Goal: Information Seeking & Learning: Learn about a topic

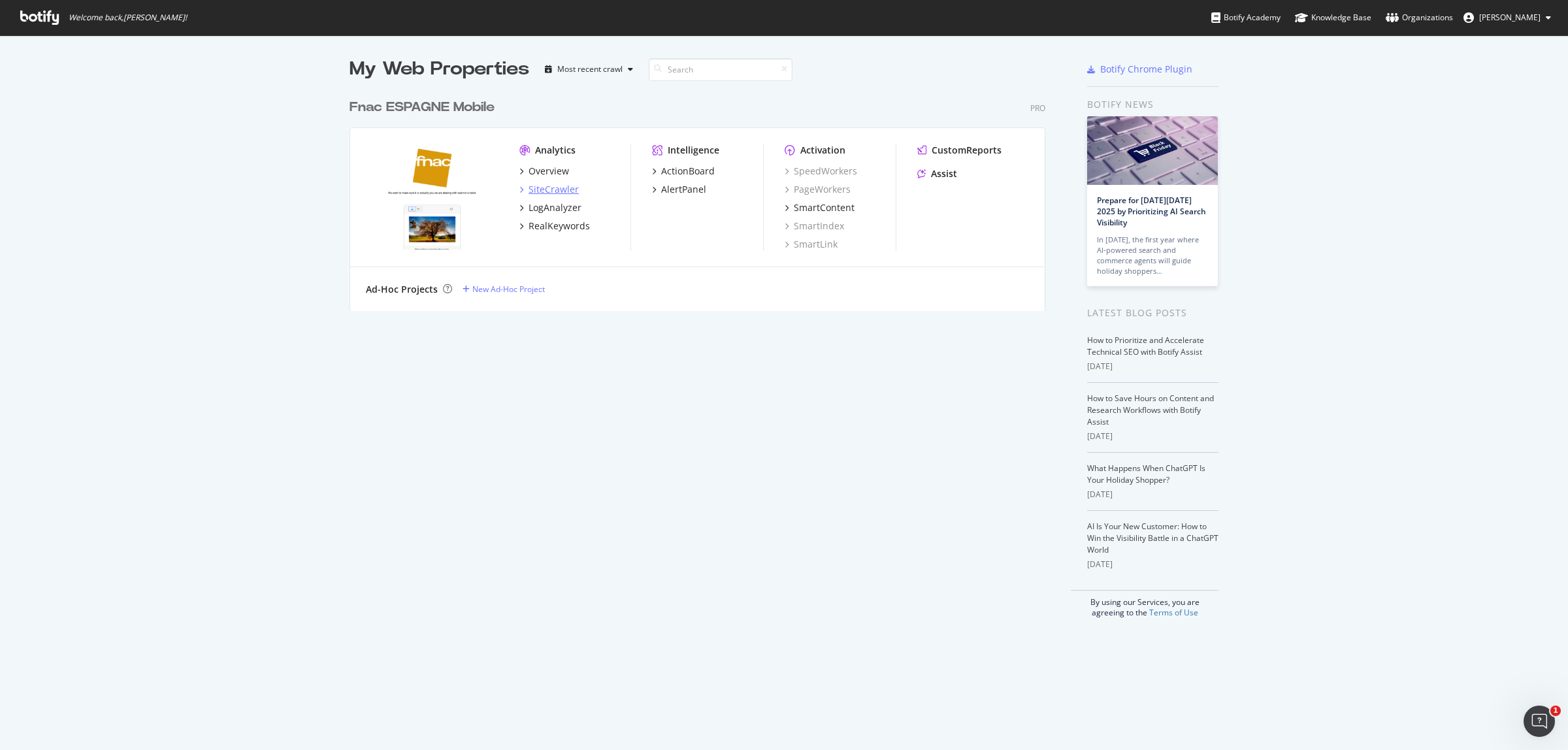
click at [540, 185] on div "SiteCrawler" at bounding box center [554, 190] width 50 height 13
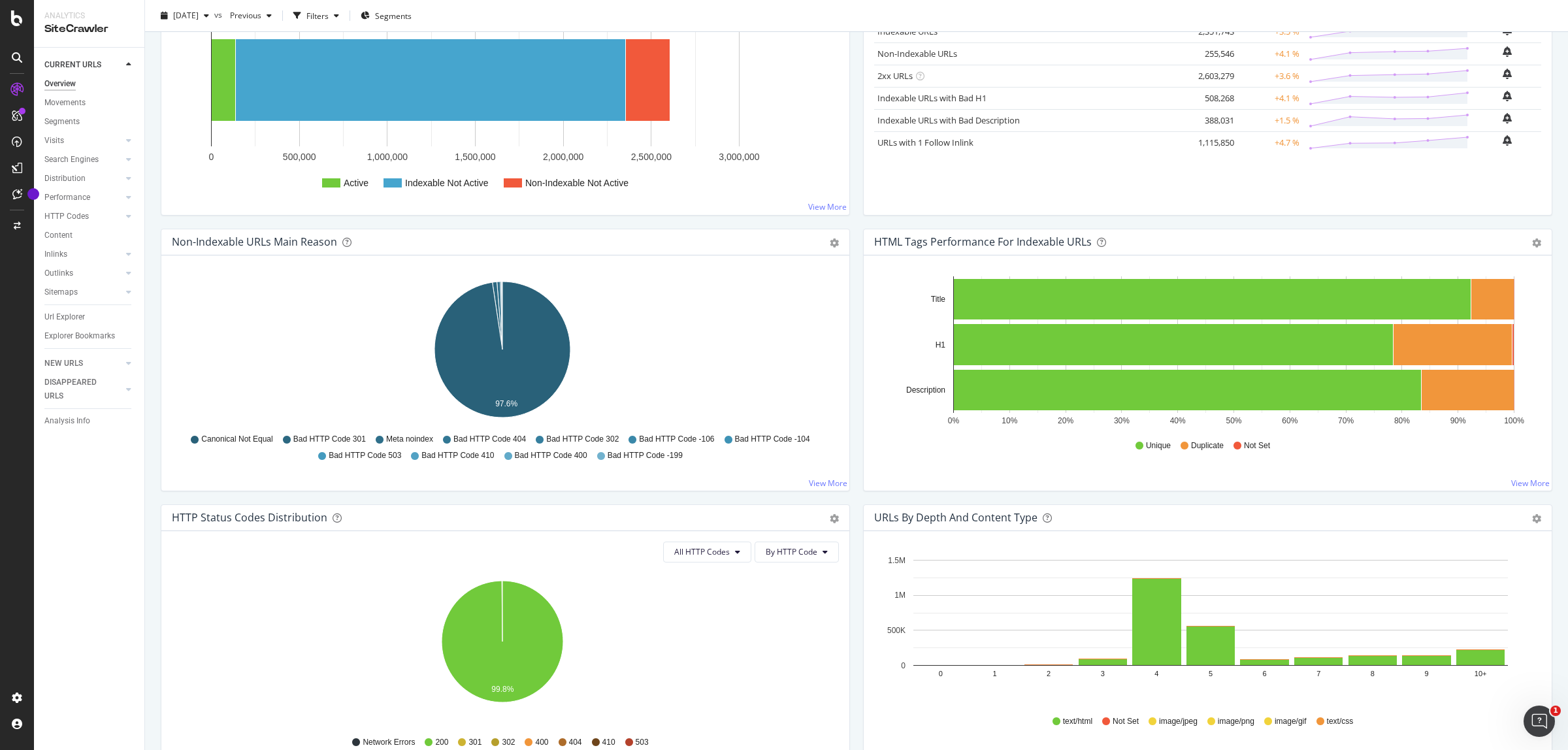
scroll to position [245, 0]
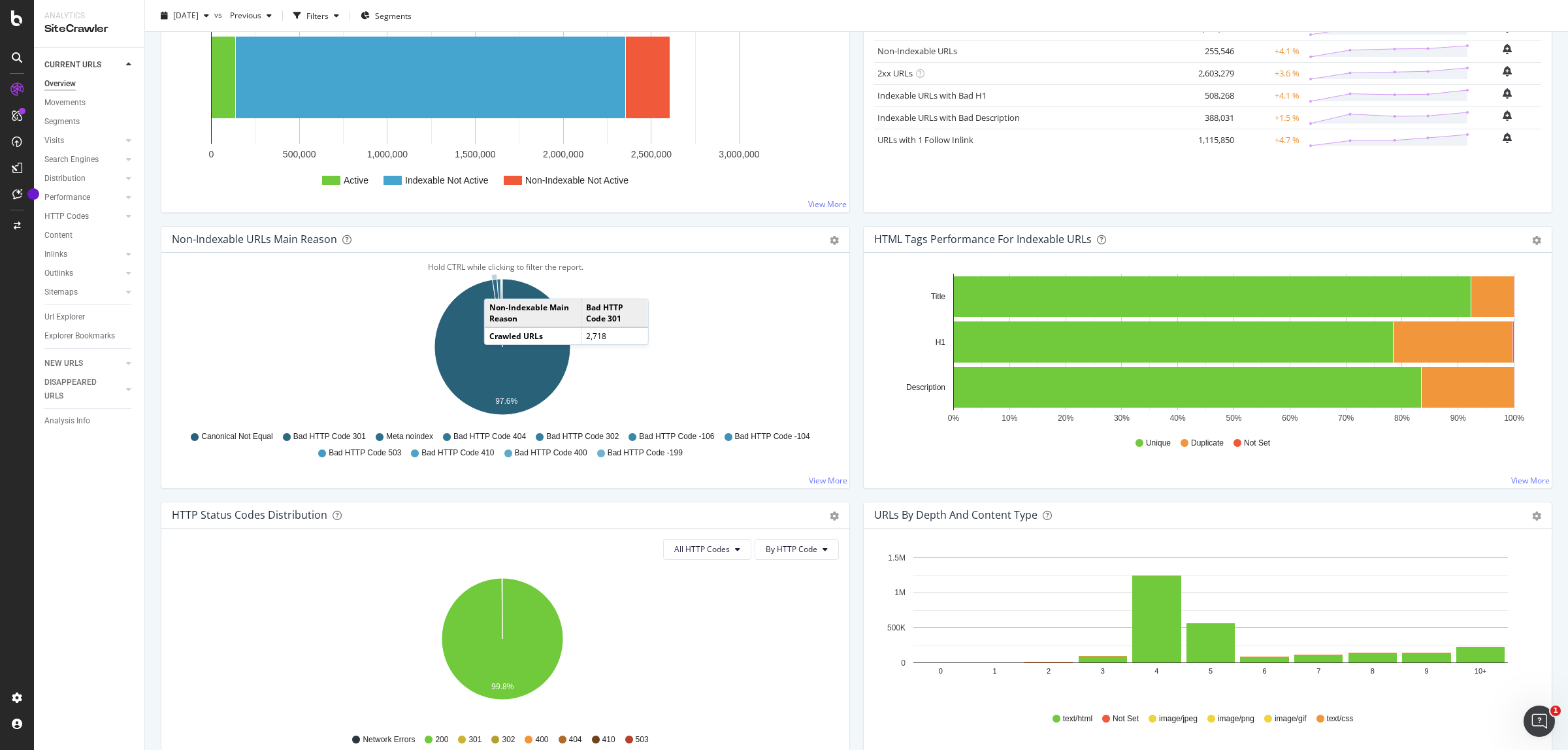
click at [497, 286] on icon "A chart." at bounding box center [497, 313] width 10 height 68
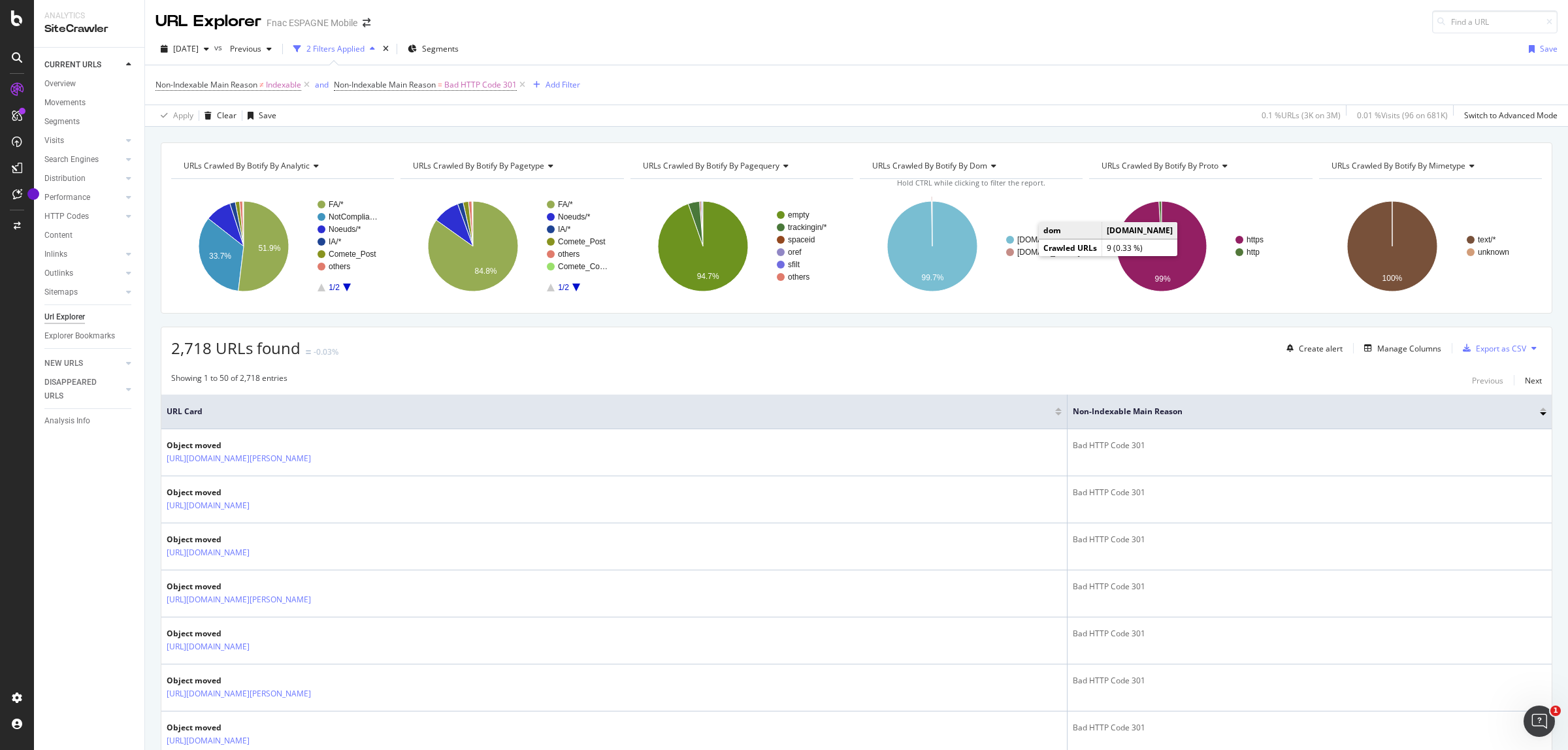
click at [1024, 252] on text "[DOMAIN_NAME]" at bounding box center [1048, 252] width 63 height 9
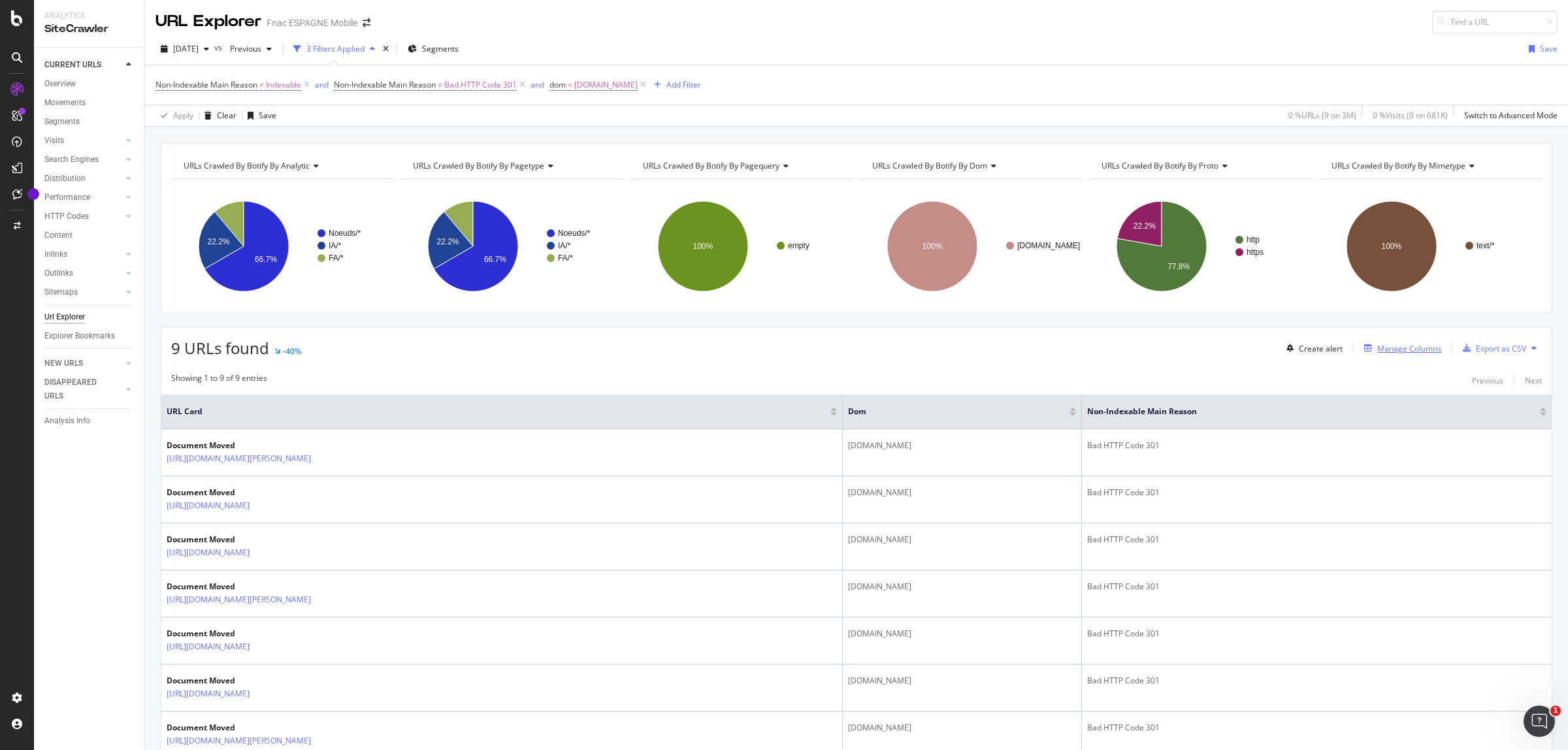
click at [1412, 355] on div "Manage Columns" at bounding box center [1399, 348] width 82 height 14
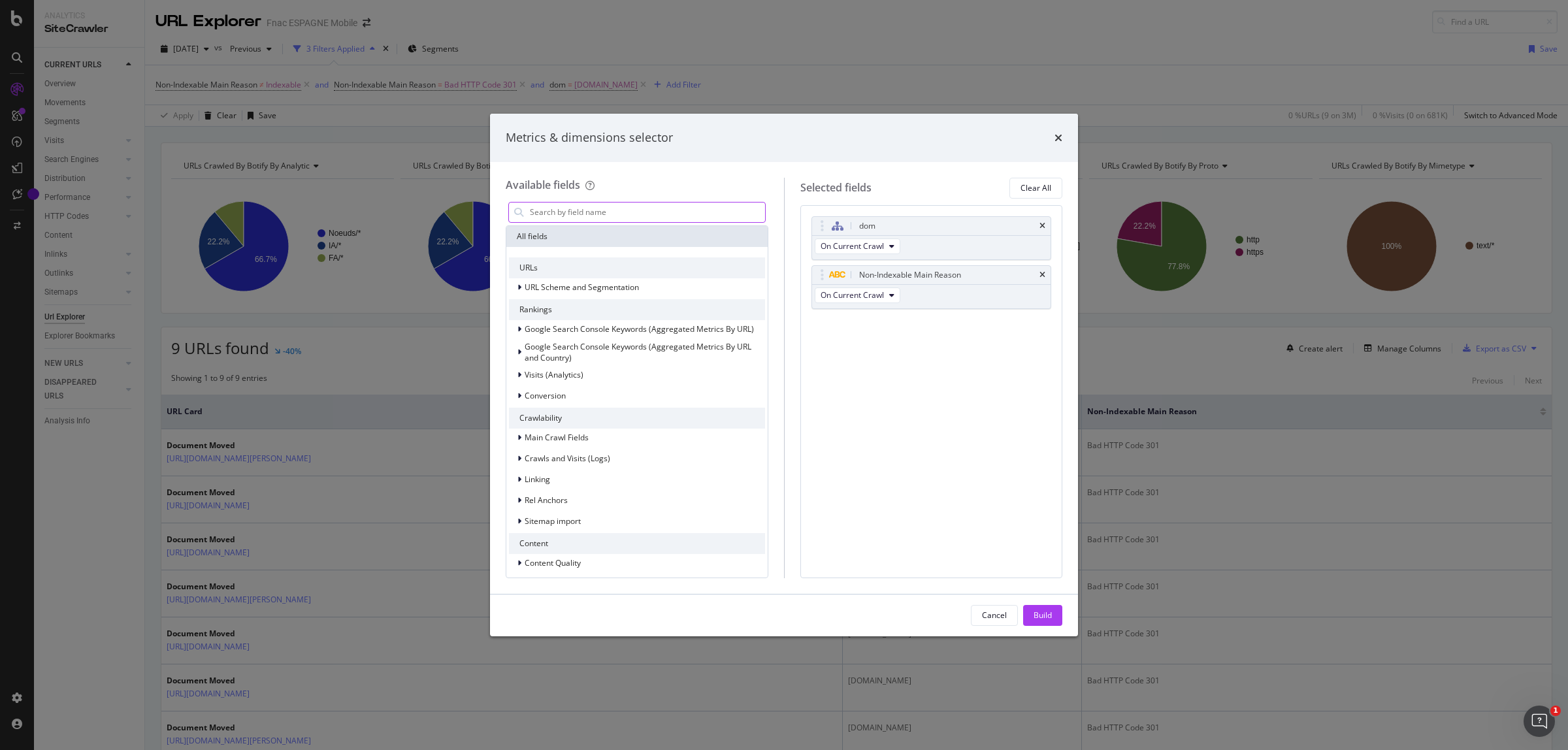
click at [559, 216] on input "modal" at bounding box center [647, 213] width 237 height 20
click at [568, 211] on input "modal" at bounding box center [647, 213] width 237 height 20
click at [594, 211] on input "modal" at bounding box center [647, 213] width 237 height 20
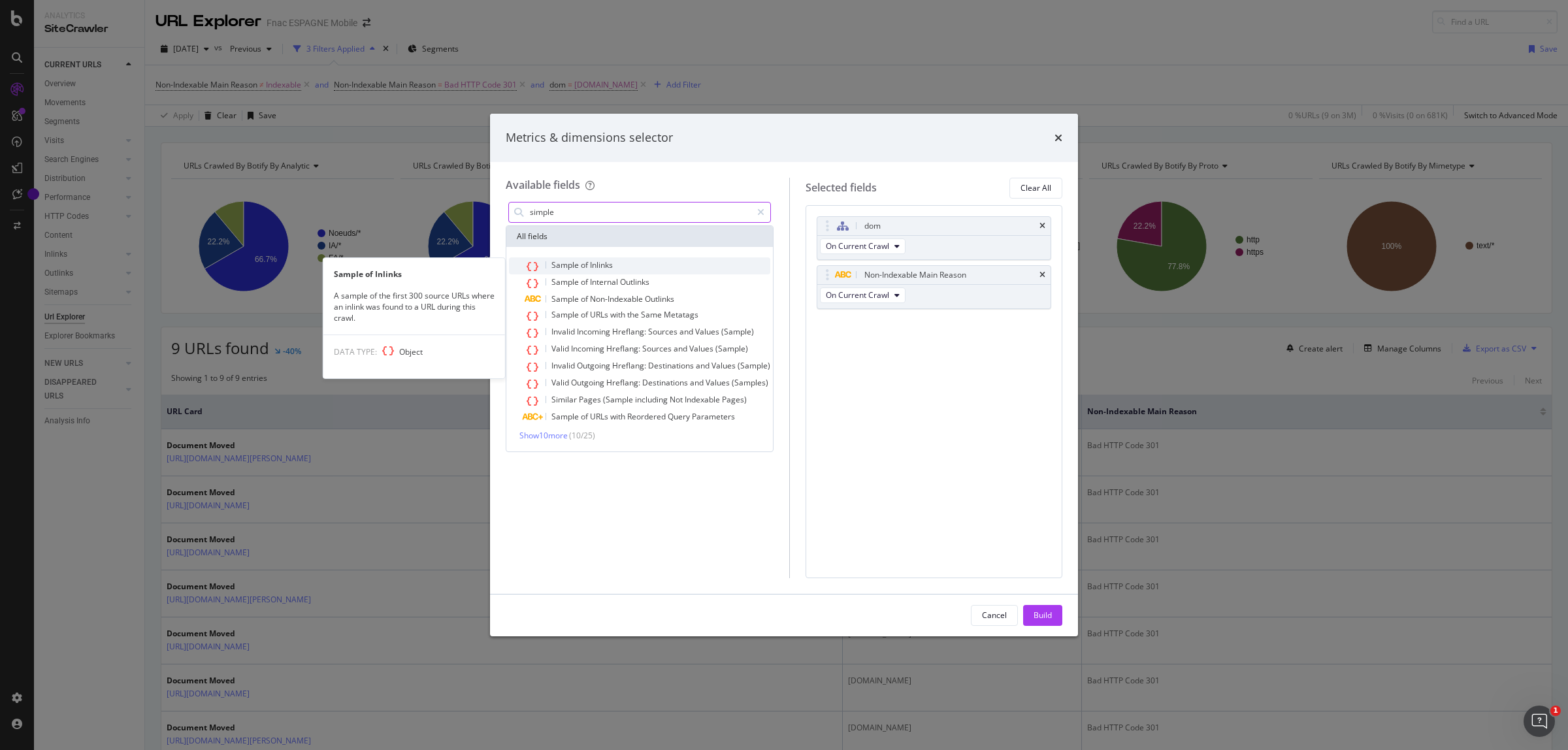
type input "simple"
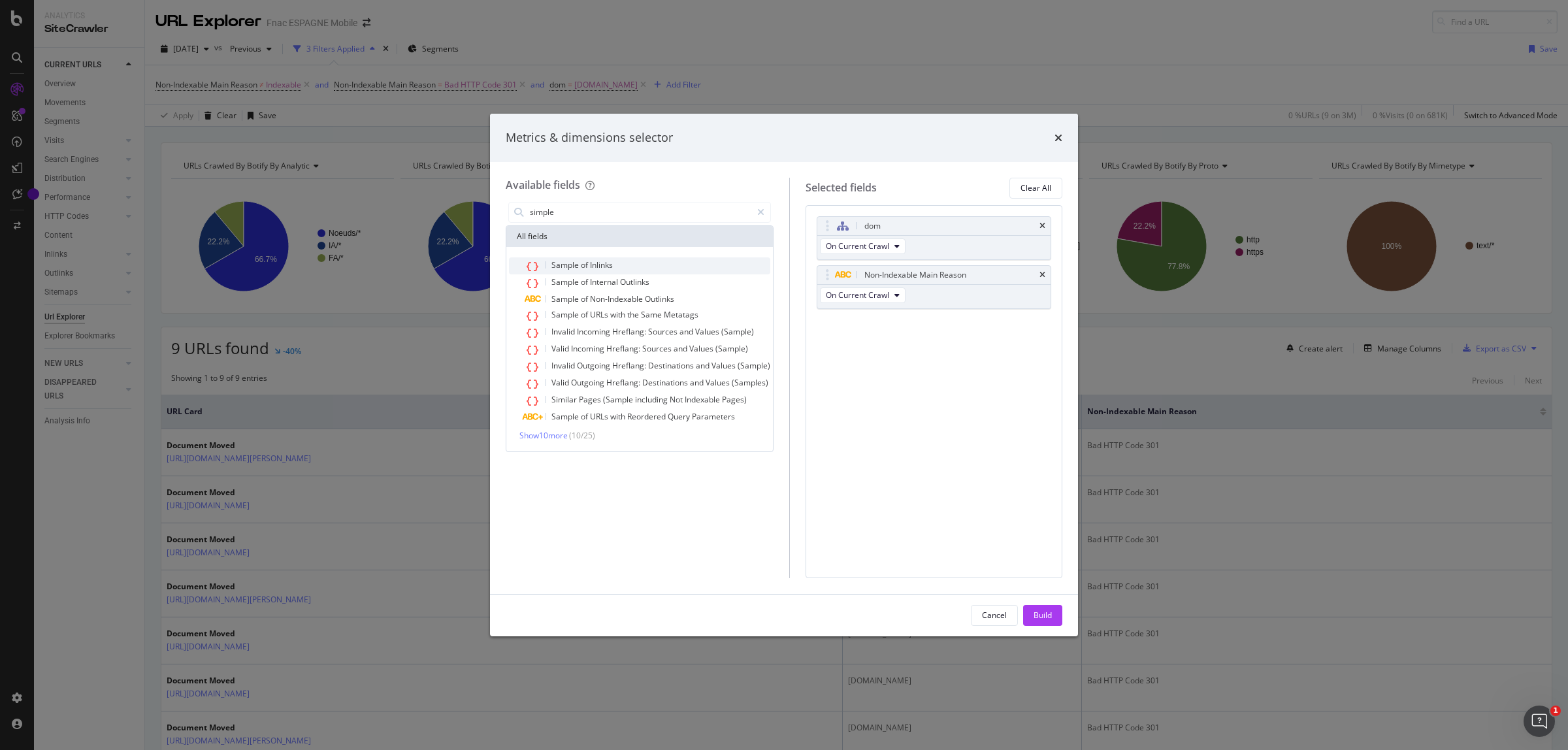
click at [592, 265] on span "Inlinks" at bounding box center [602, 264] width 23 height 11
click at [1039, 606] on div "Build" at bounding box center [1043, 616] width 18 height 20
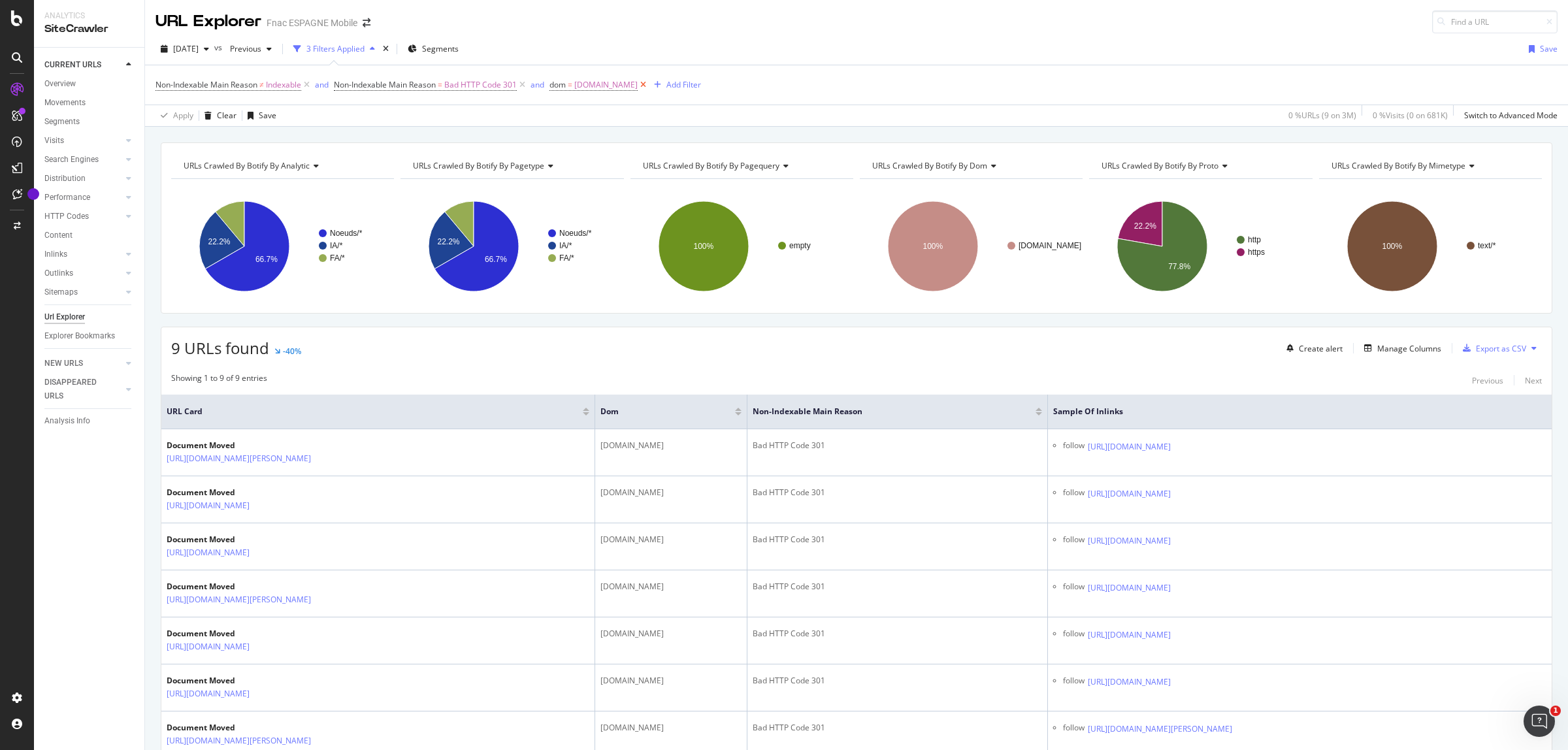
click at [637, 82] on icon at bounding box center [642, 85] width 11 height 13
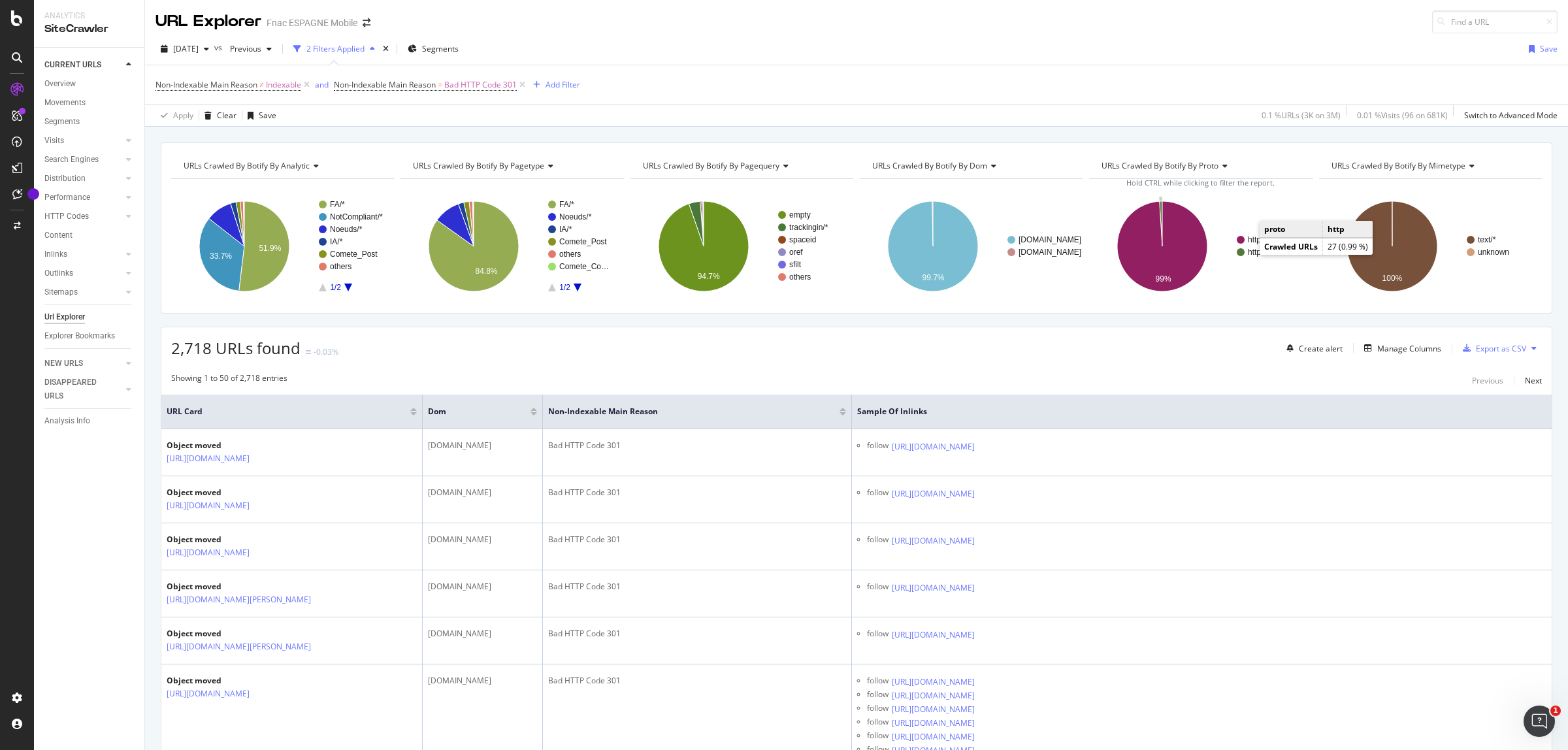
click at [1248, 252] on text "http" at bounding box center [1254, 252] width 13 height 9
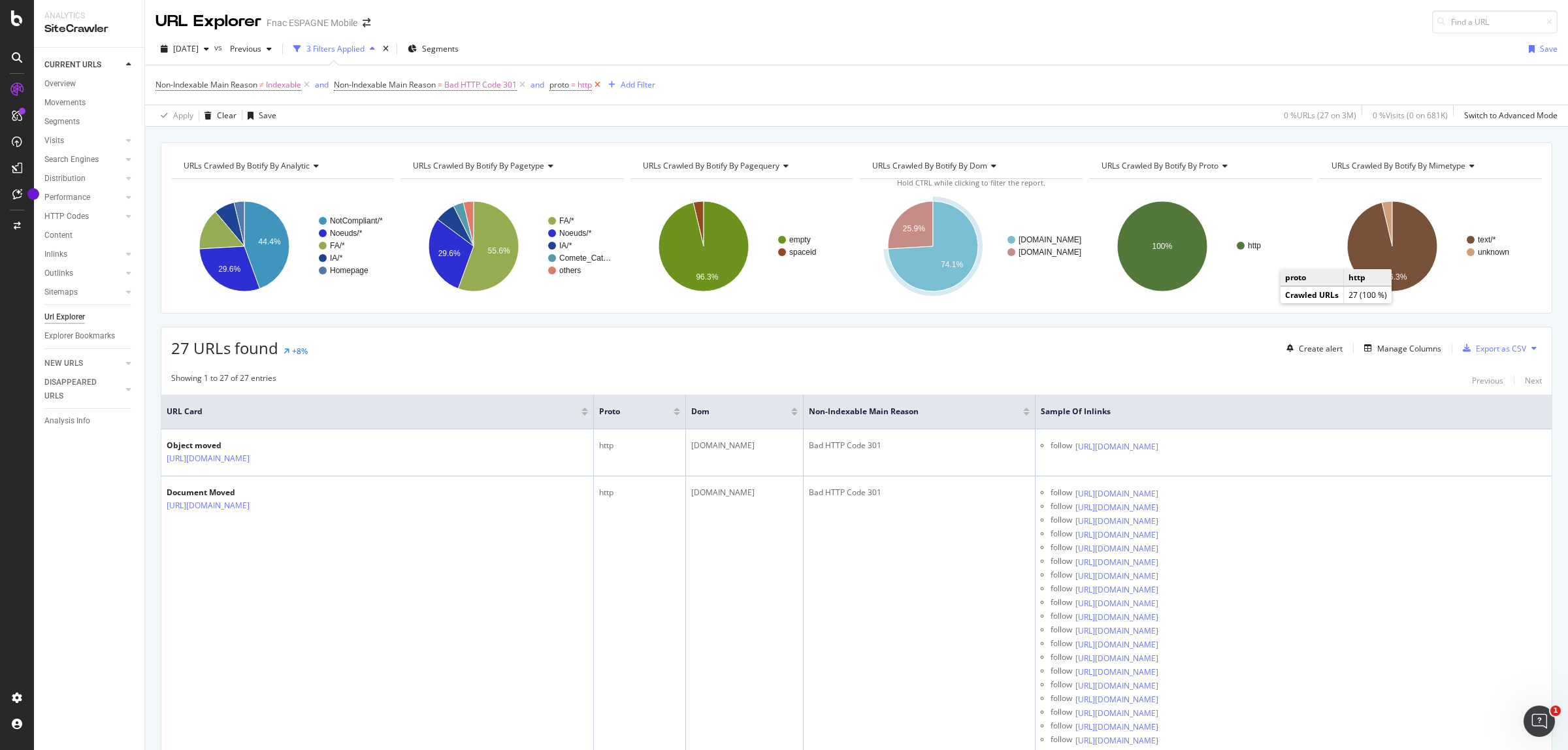
click at [602, 82] on icon at bounding box center [597, 85] width 11 height 13
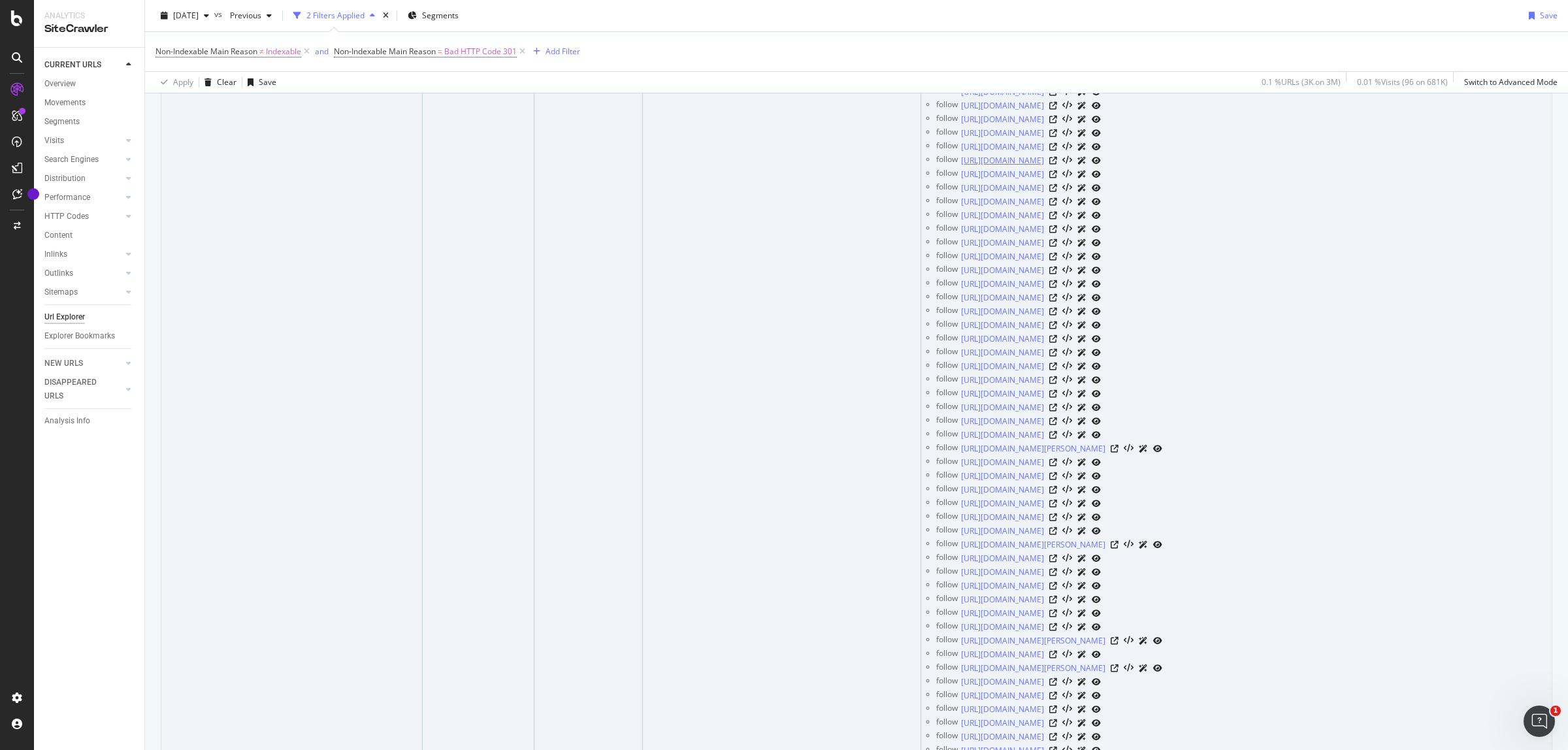
scroll to position [653, 0]
click at [1057, 225] on icon at bounding box center [1053, 220] width 7 height 7
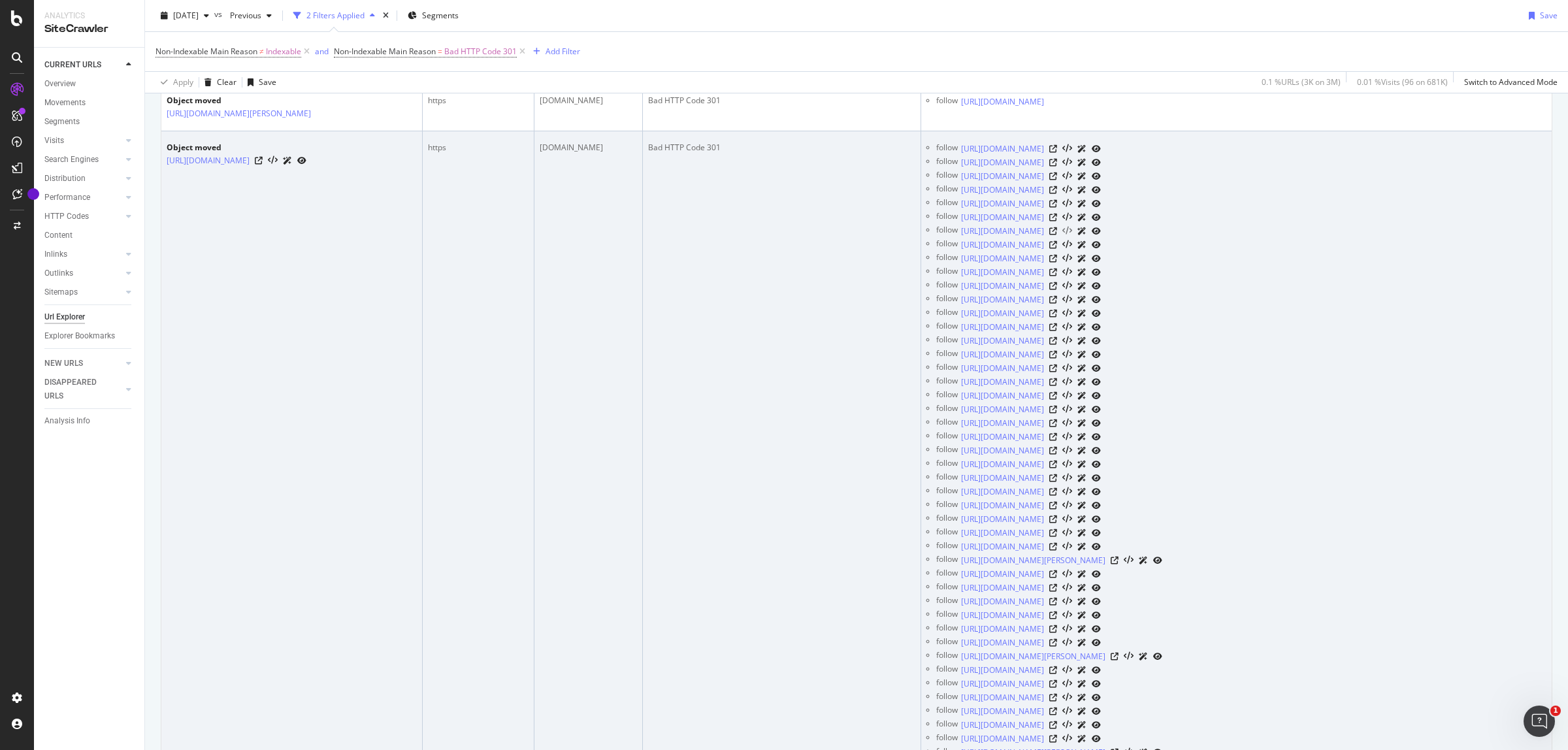
scroll to position [572, 0]
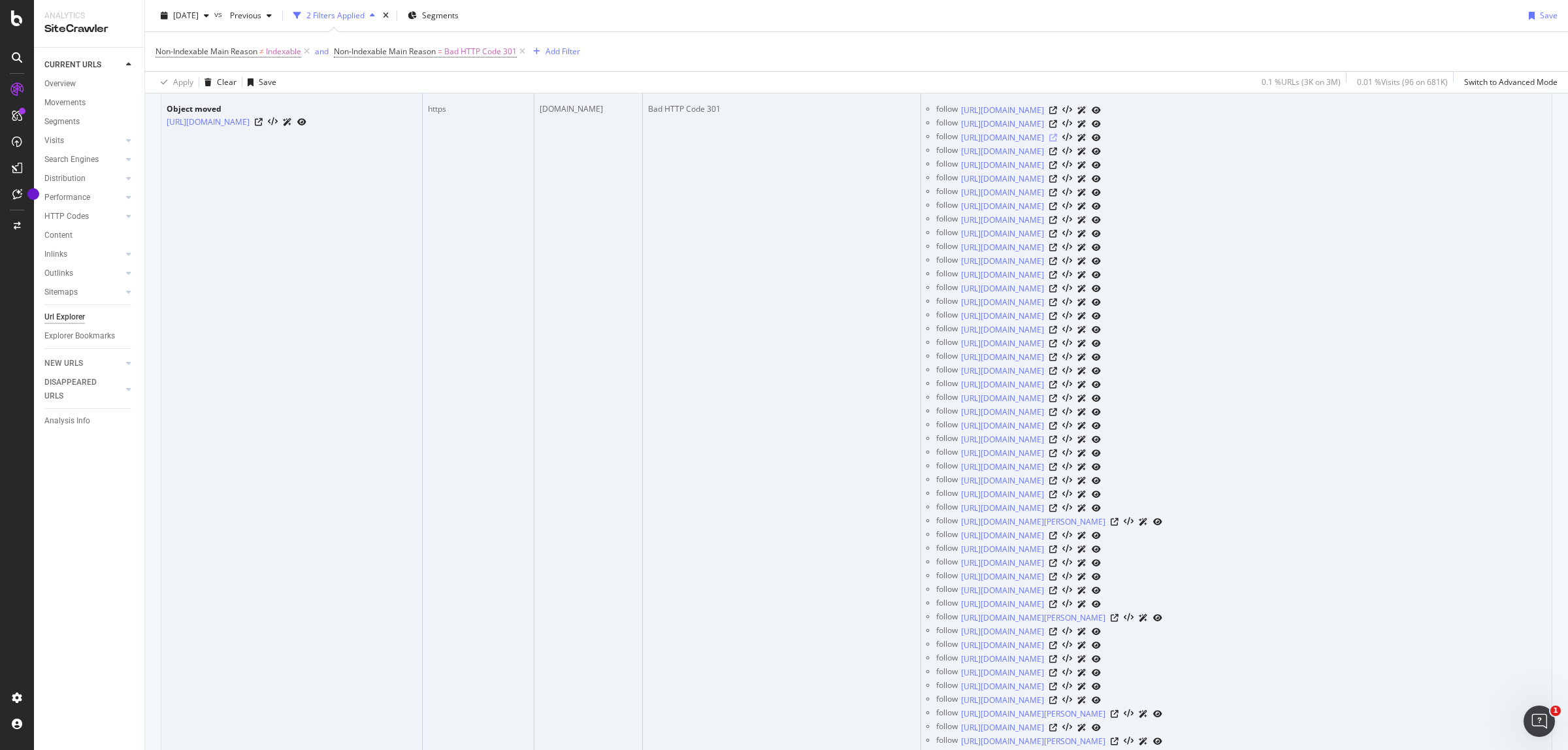
click at [1057, 142] on icon at bounding box center [1053, 137] width 7 height 7
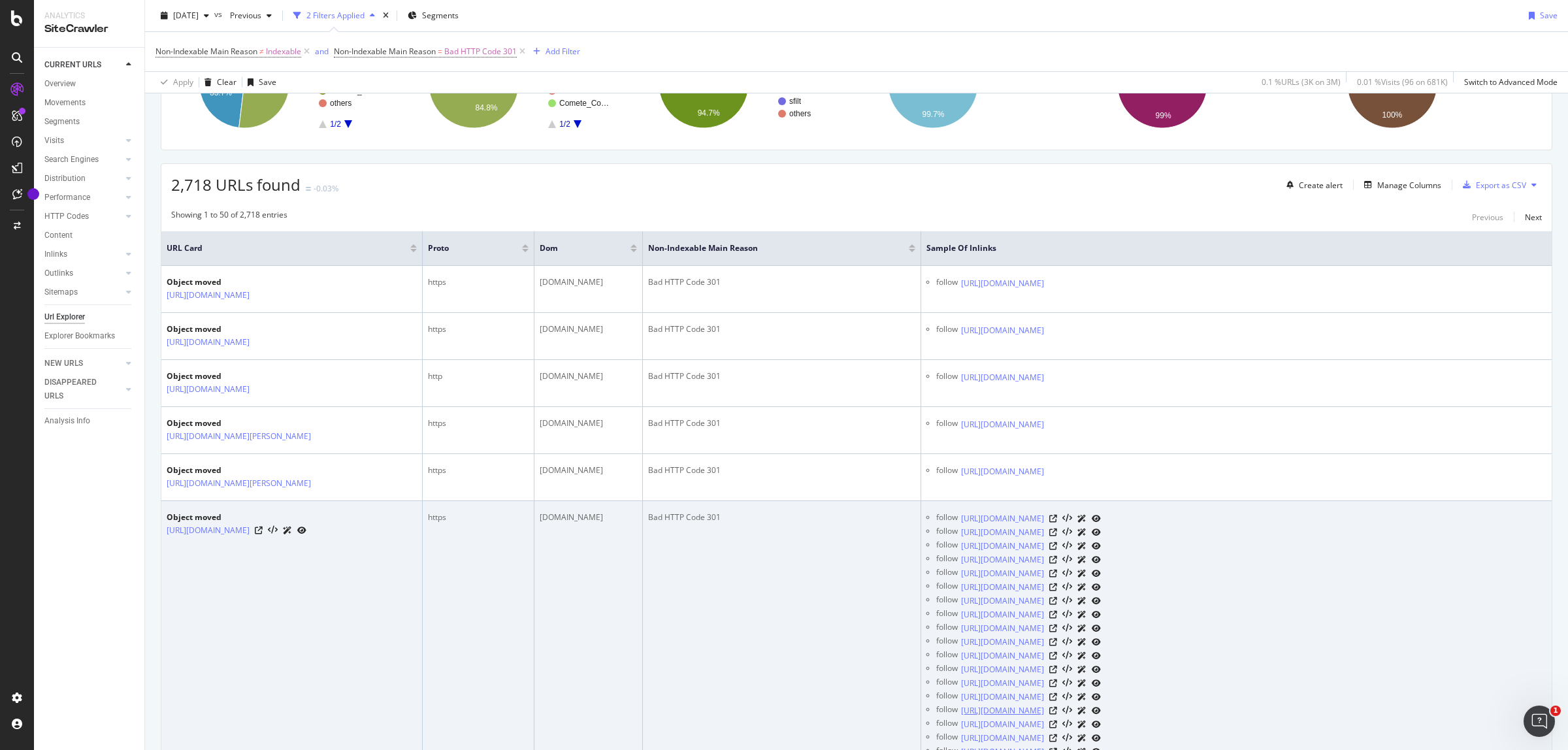
scroll to position [0, 0]
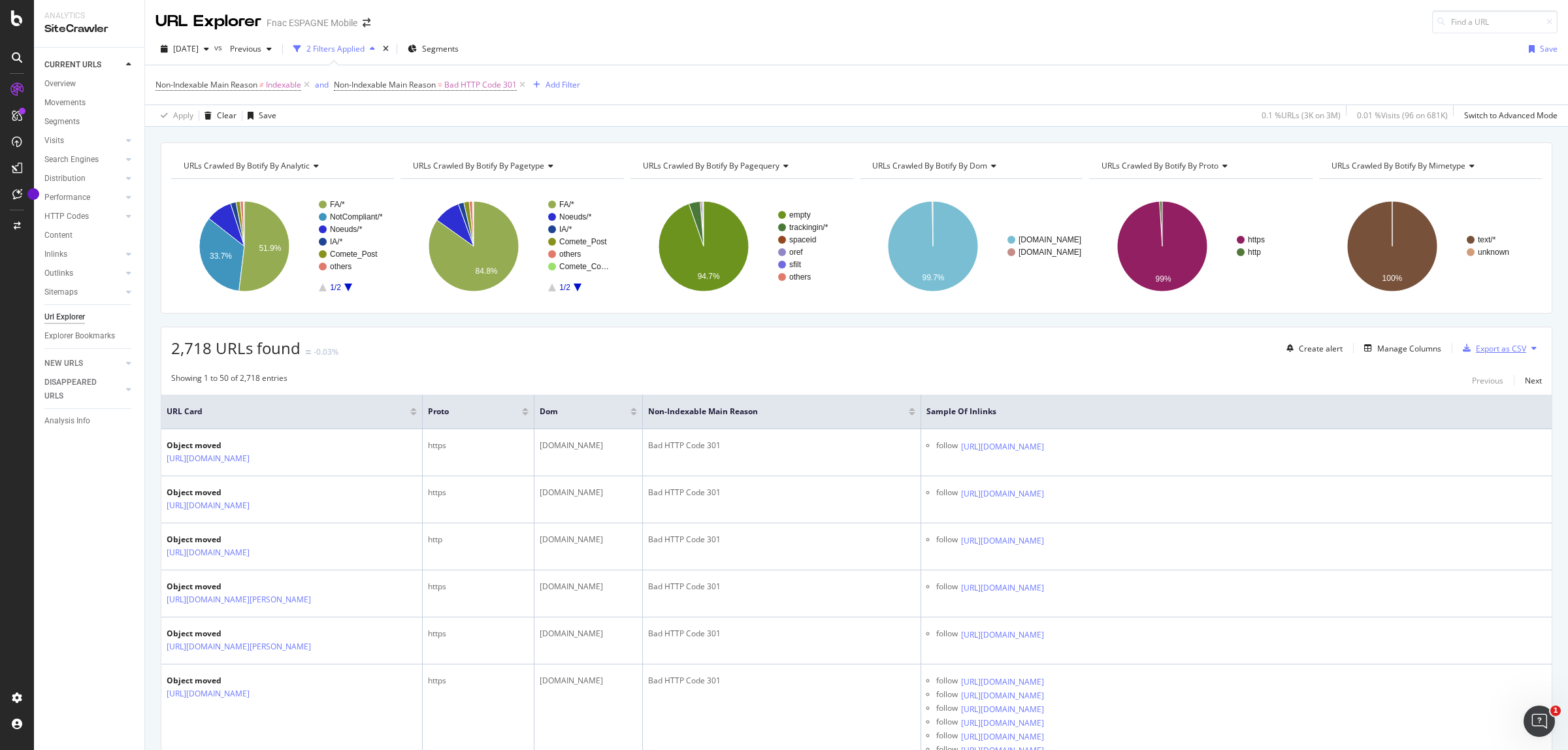
click at [1486, 347] on div "Export as CSV" at bounding box center [1500, 348] width 50 height 11
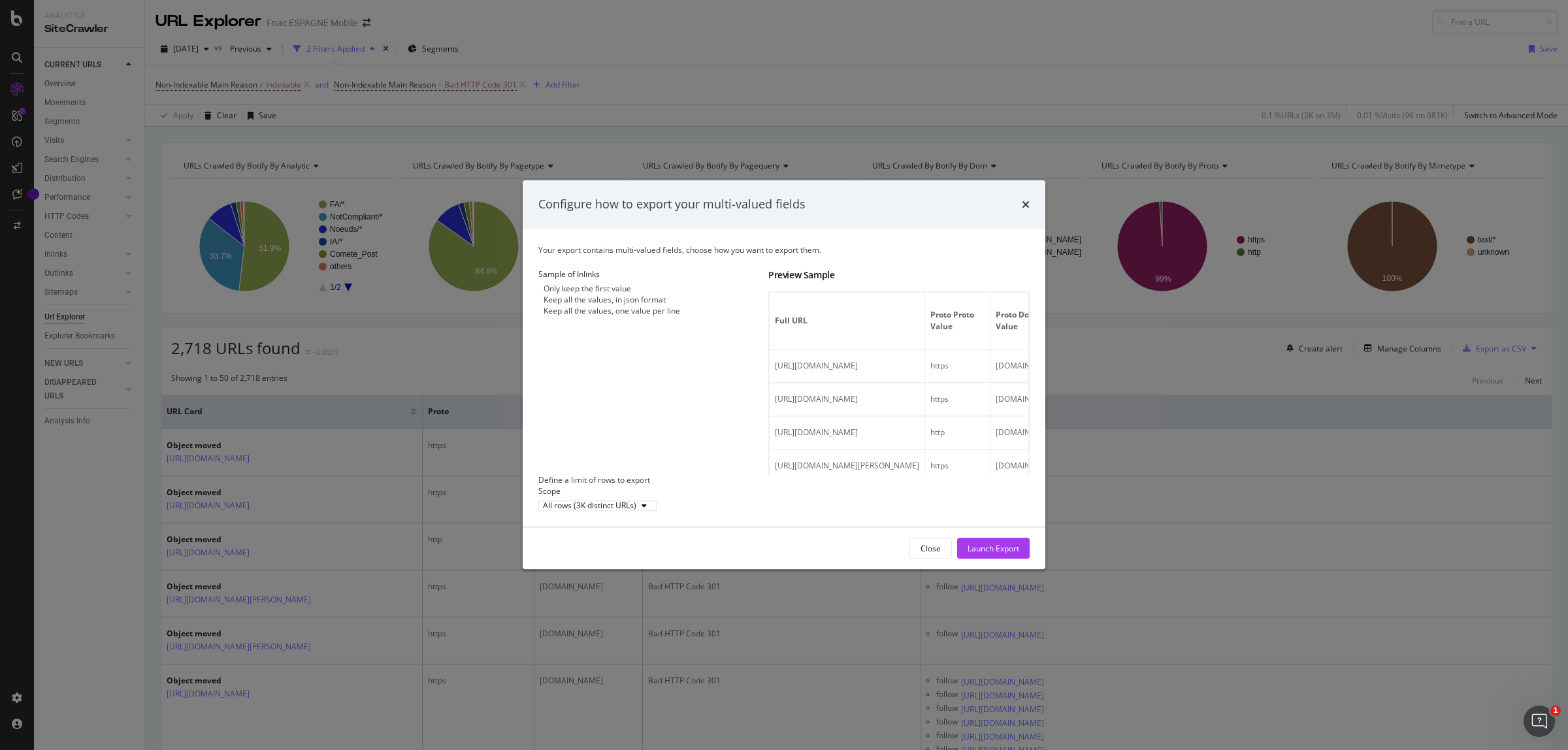
click at [609, 315] on div "Keep all the values, one value per line" at bounding box center [611, 310] width 137 height 11
click at [996, 554] on div "Launch Export" at bounding box center [993, 548] width 51 height 11
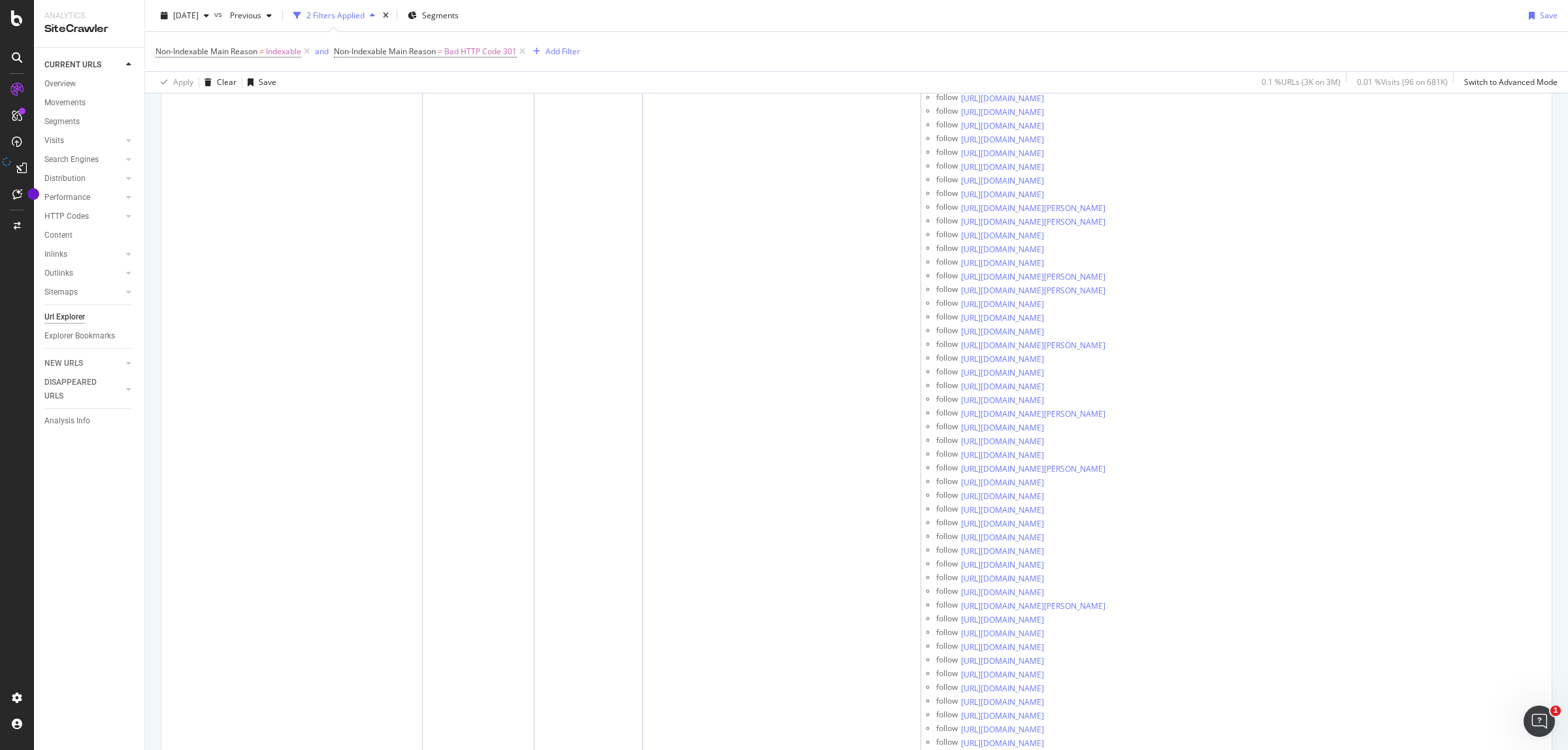
scroll to position [5473, 0]
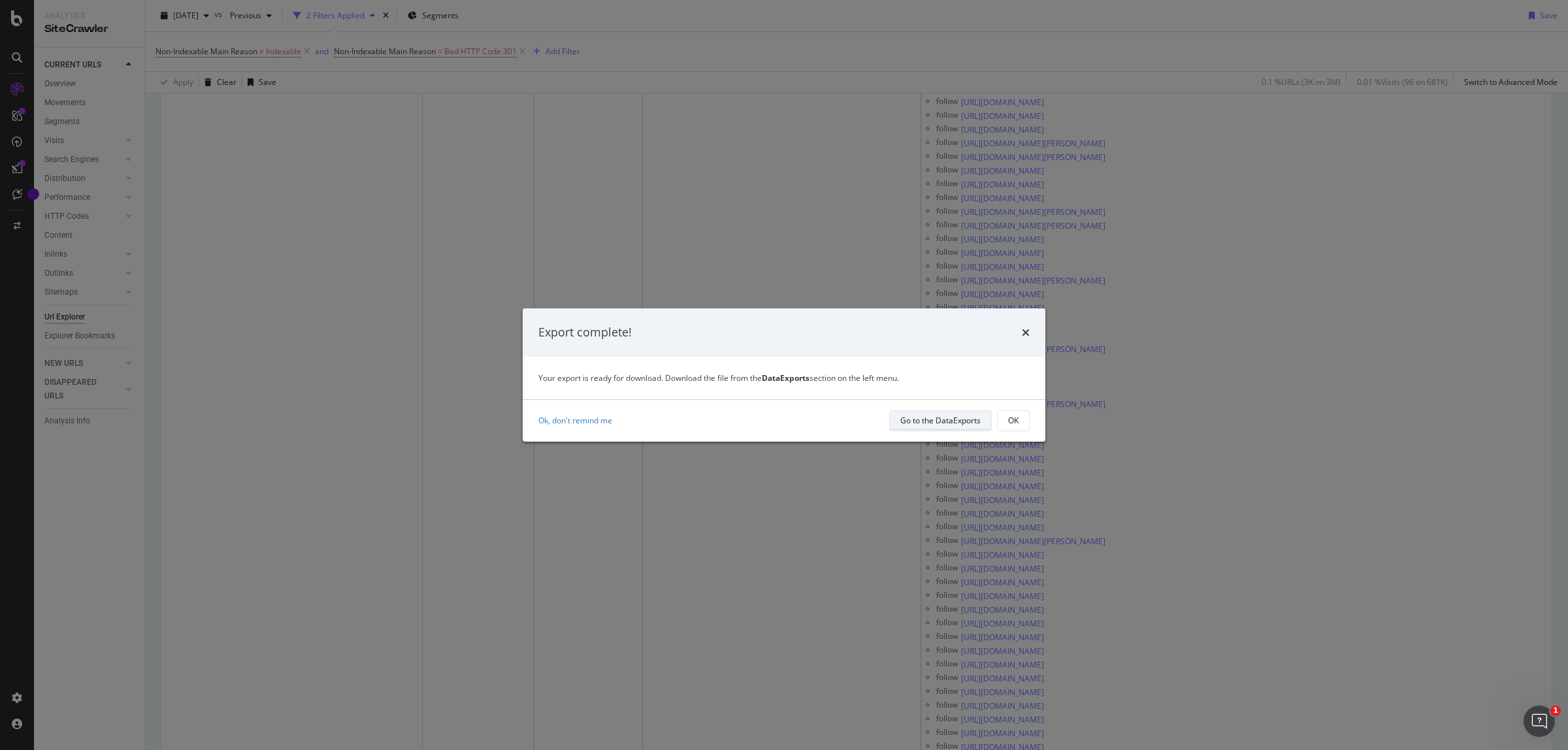
click at [944, 421] on div "Go to the DataExports" at bounding box center [940, 420] width 80 height 11
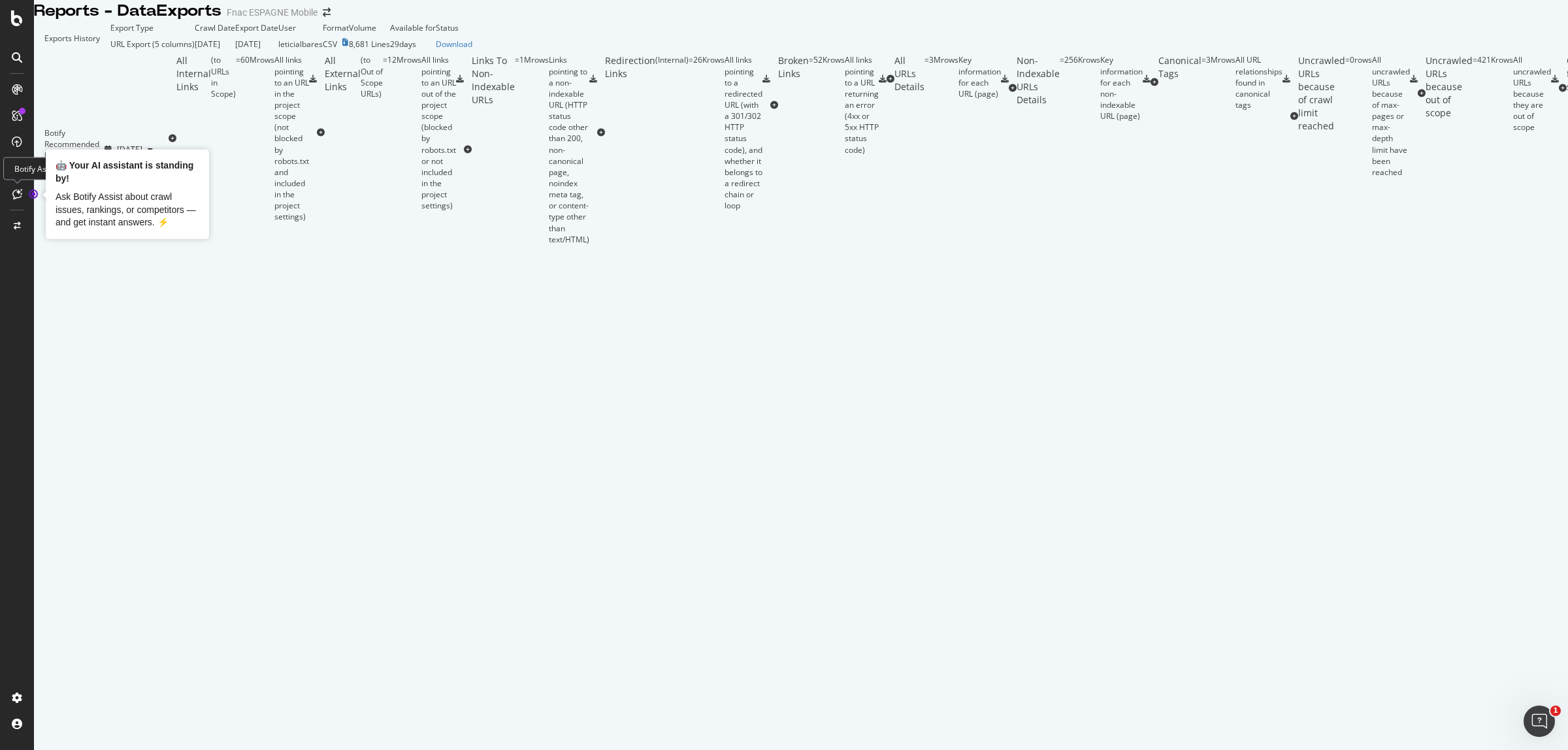
click at [20, 191] on icon at bounding box center [17, 194] width 10 height 11
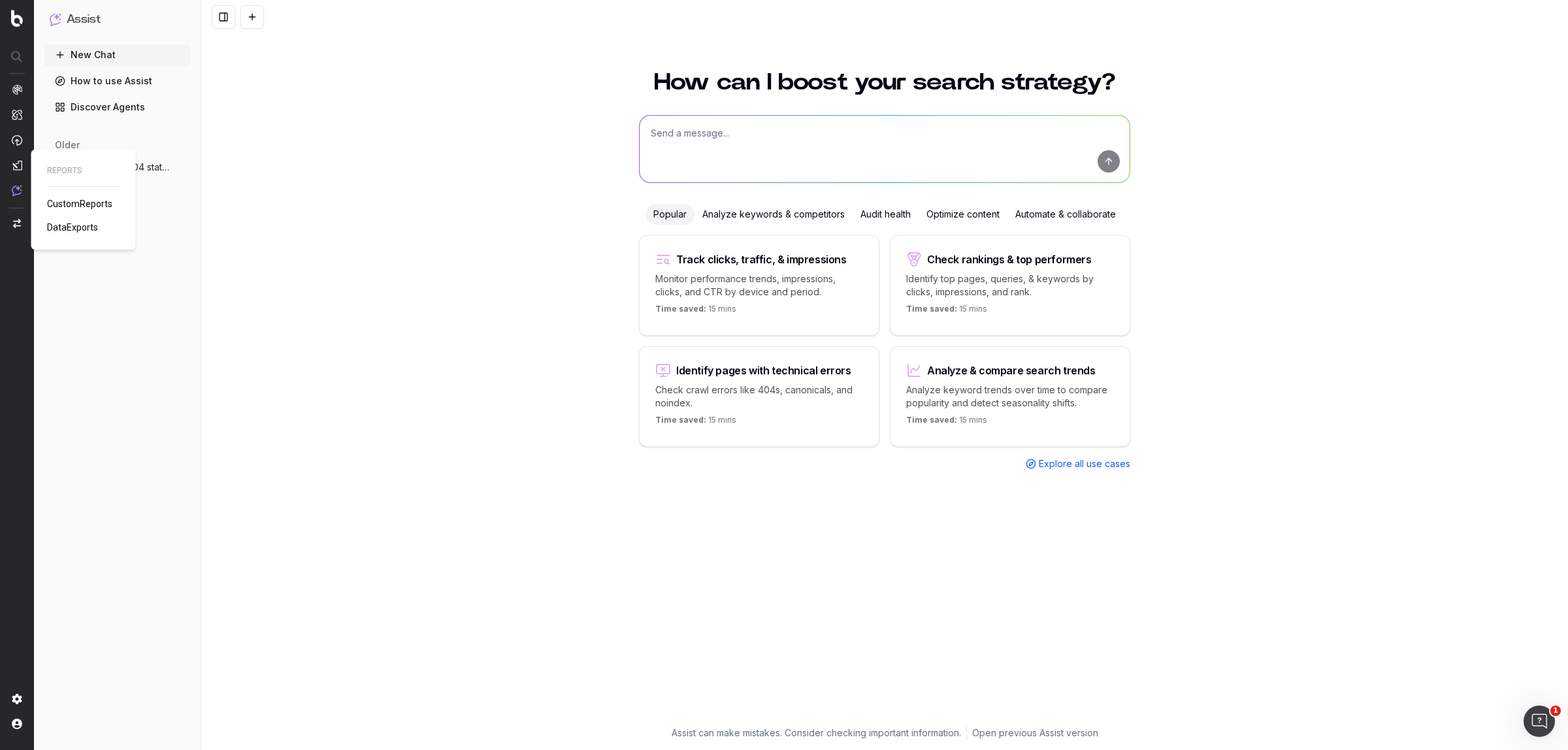
click at [85, 227] on span "DataExports" at bounding box center [73, 227] width 51 height 11
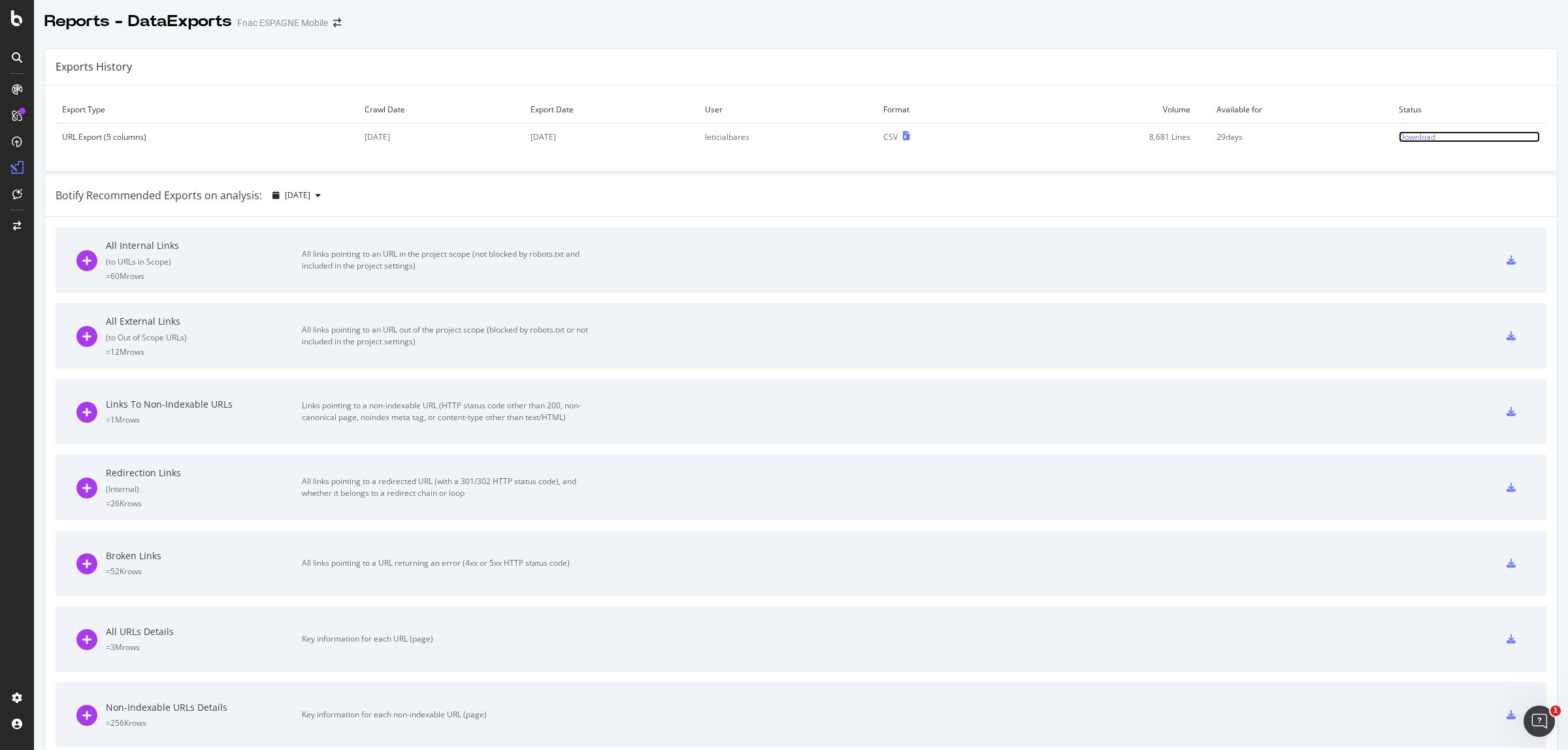
click at [1398, 132] on div "Download" at bounding box center [1417, 137] width 36 height 11
click at [82, 141] on div "SiteCrawler" at bounding box center [71, 145] width 46 height 13
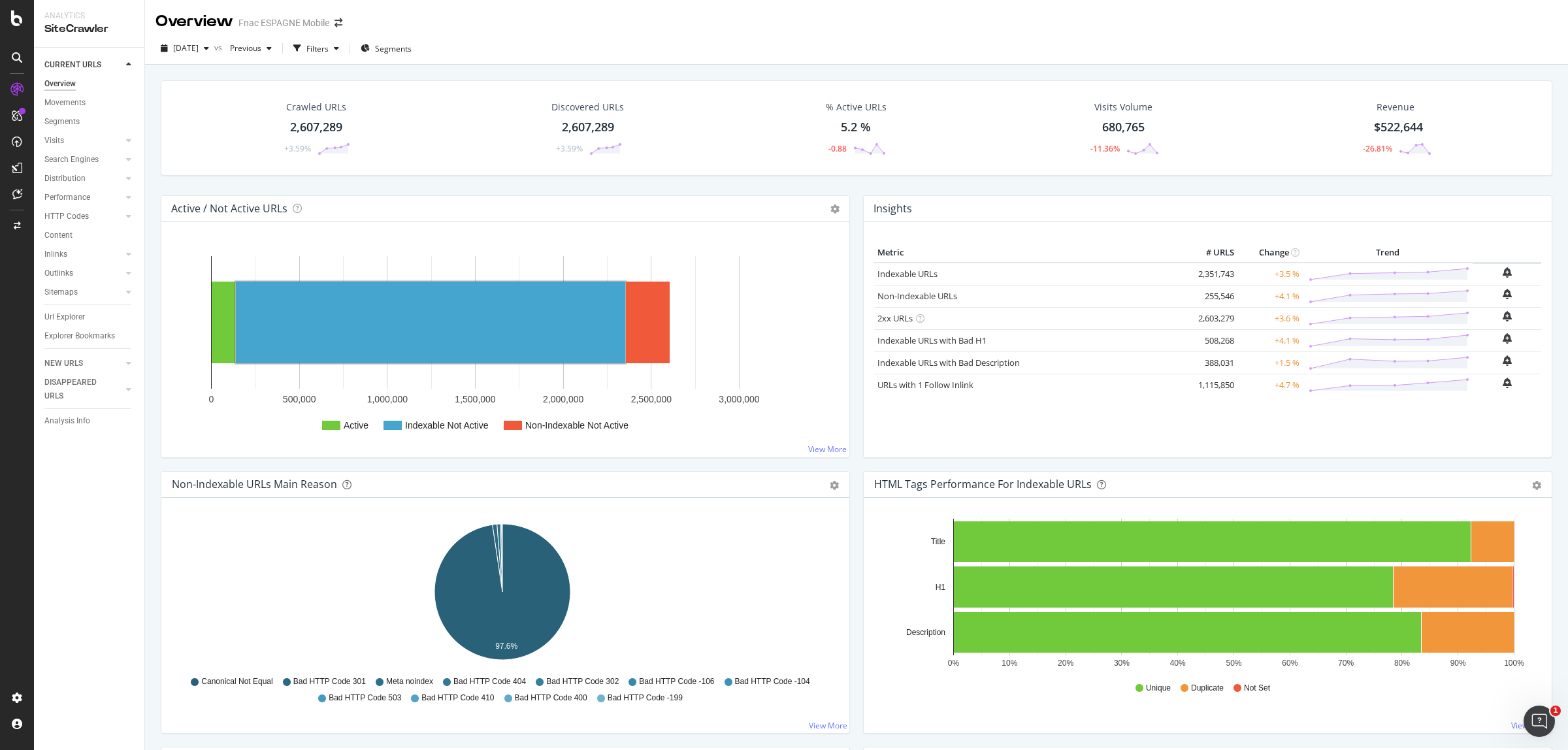
click at [445, 423] on text "Indexable Not Active" at bounding box center [446, 425] width 84 height 11
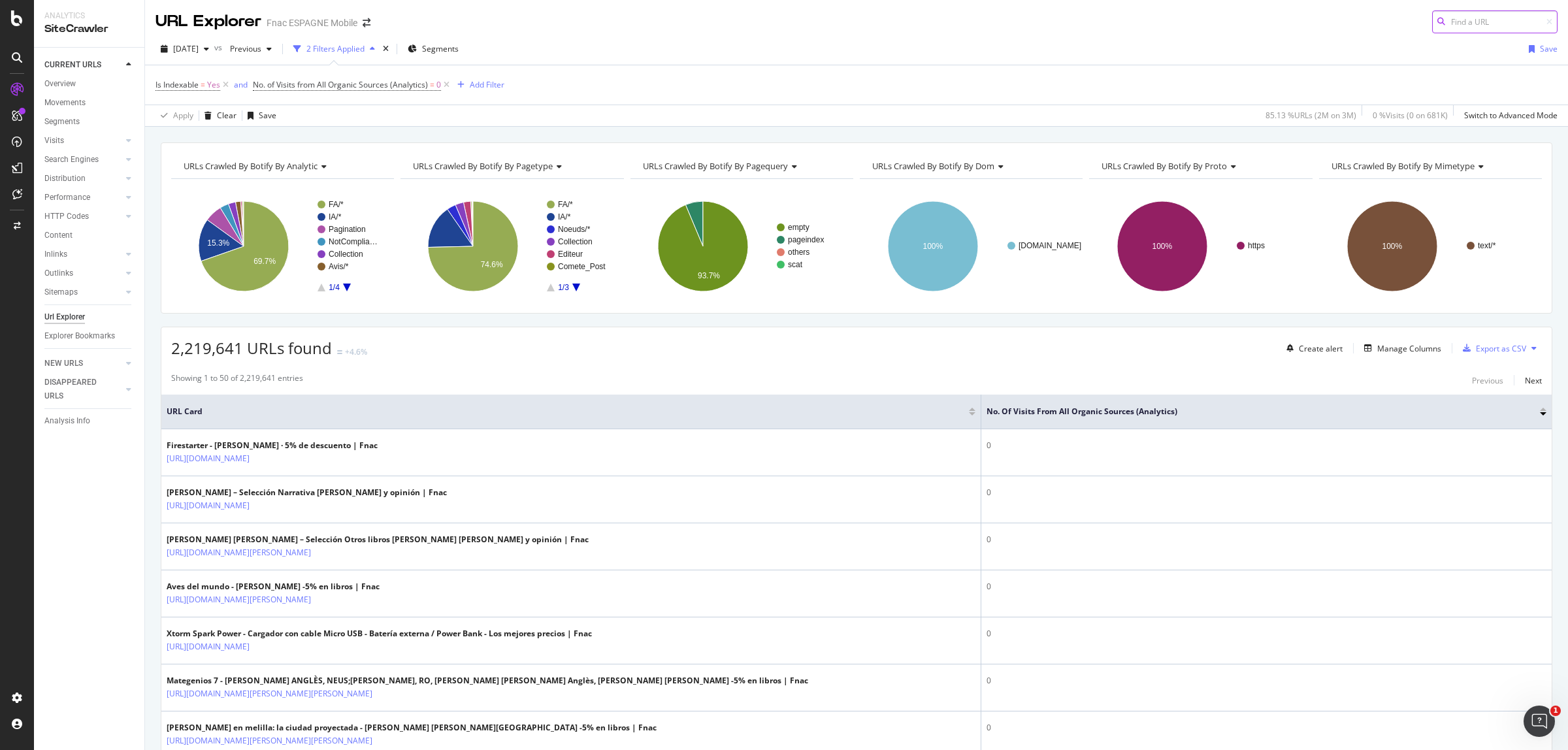
paste input "https://www.fnac.es/n129842/Campanas-comerciales/Altavoces-Trust-10"
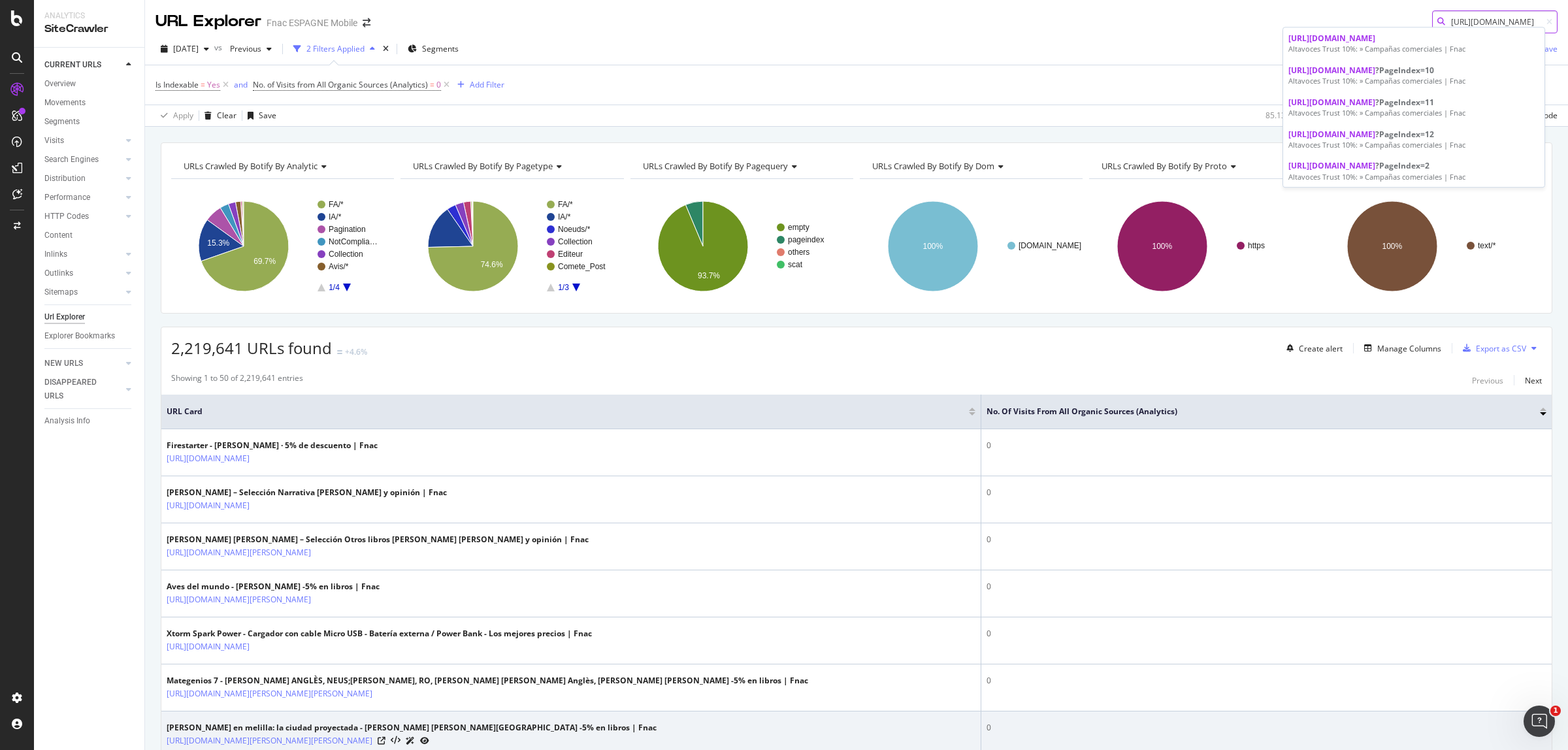
type input "https://www.fnac.es/n129842/Campanas-comerciales/Altavoces-Trust-10"
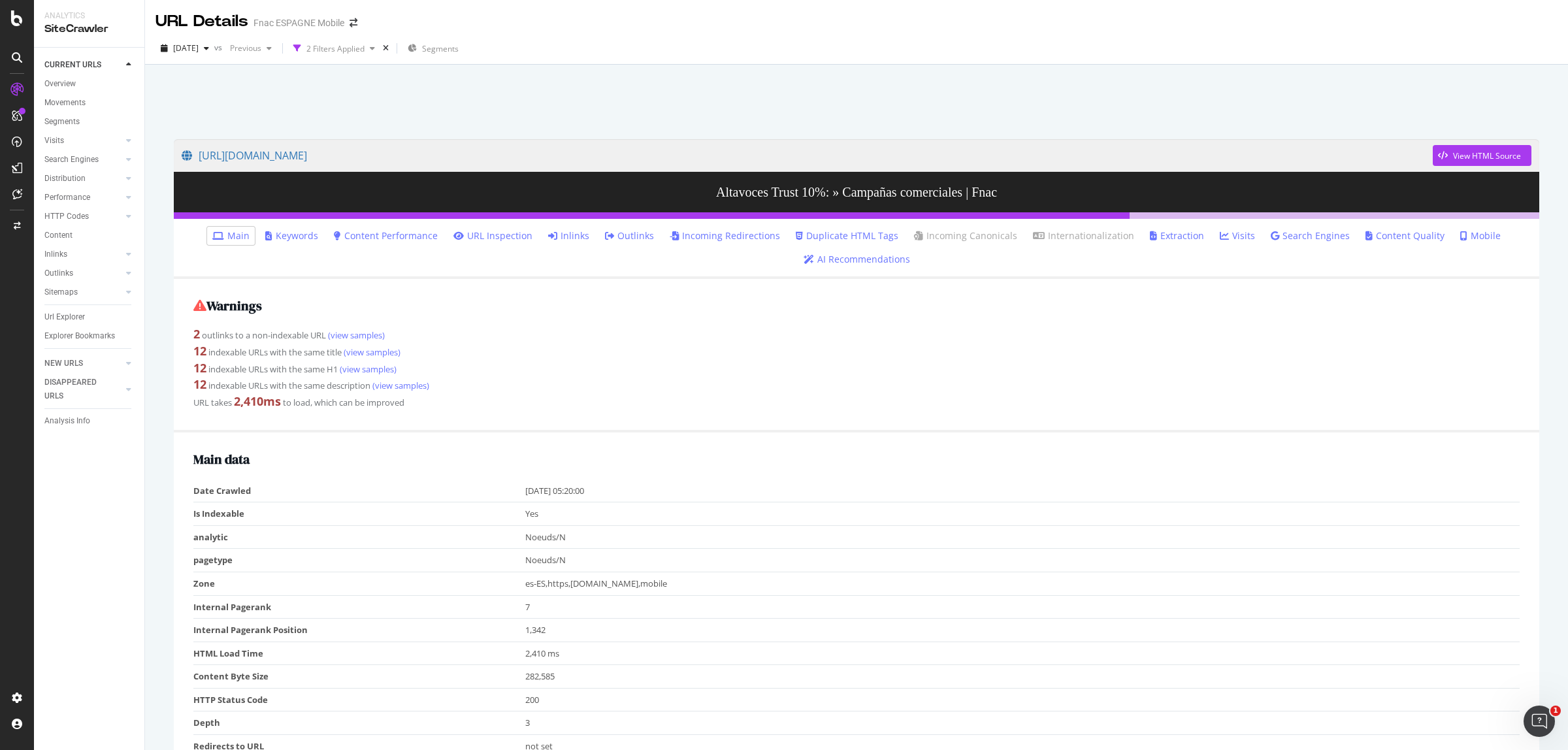
click at [586, 236] on link "Inlinks" at bounding box center [568, 236] width 41 height 13
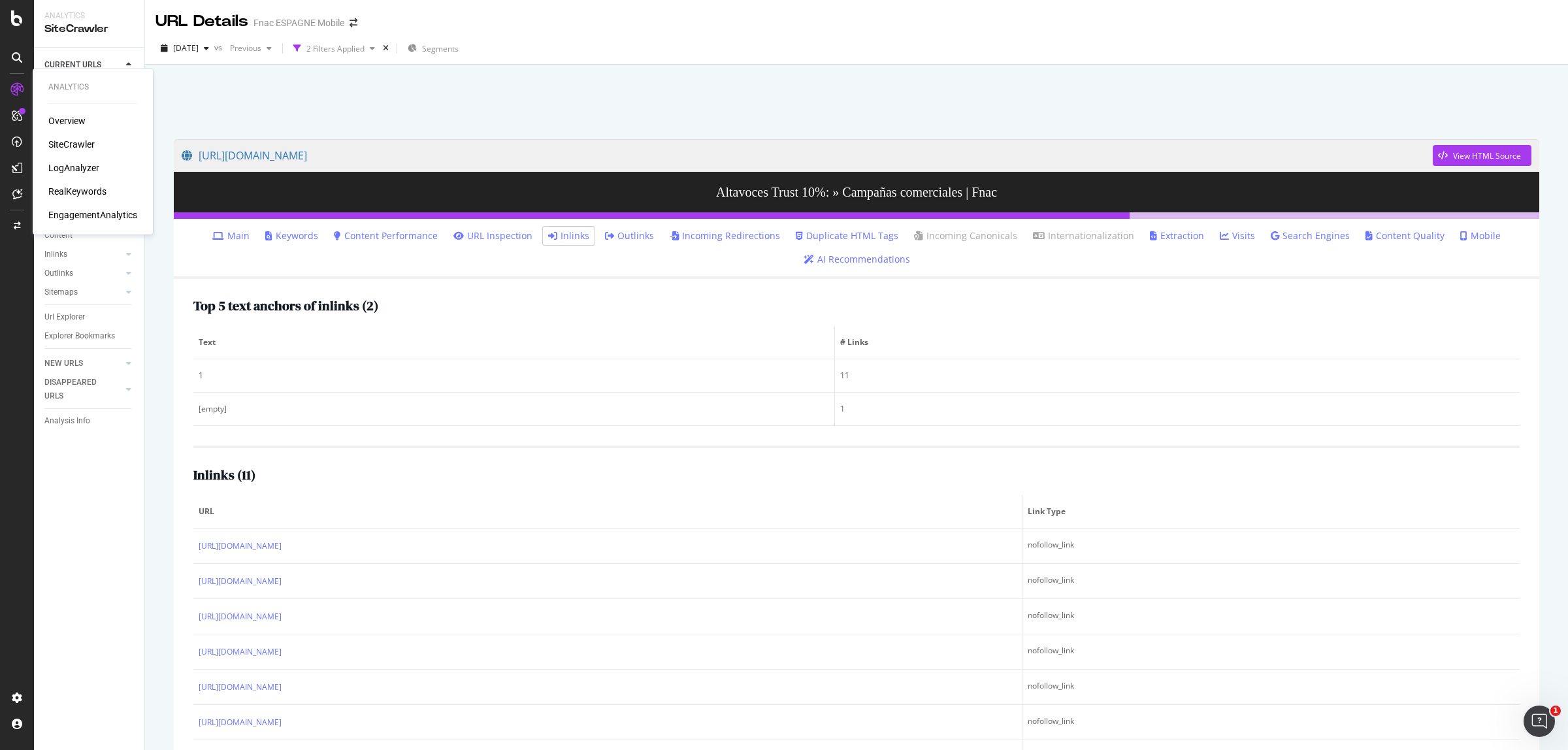
click at [70, 144] on div "SiteCrawler" at bounding box center [71, 145] width 46 height 13
